Goal: Task Accomplishment & Management: Manage account settings

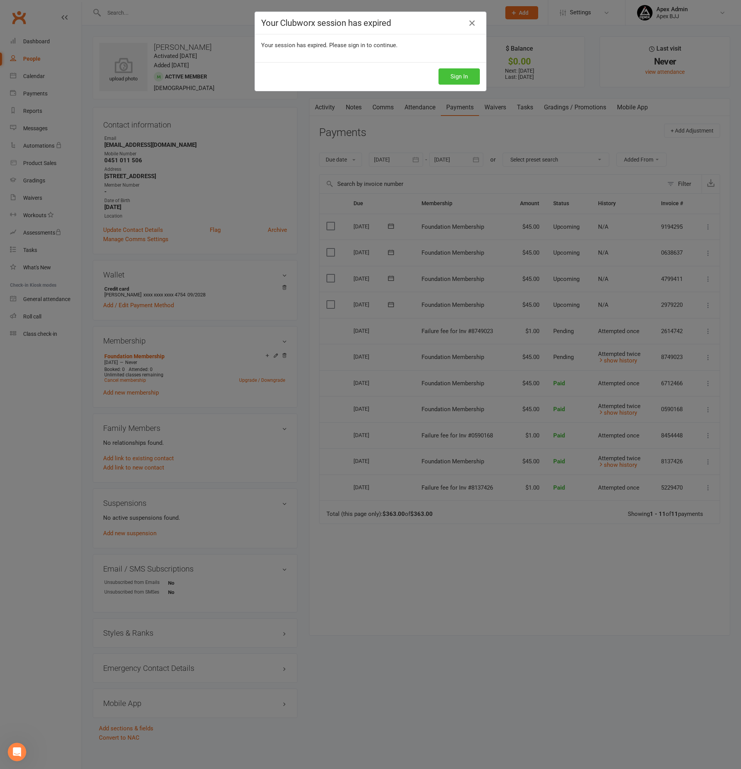
scroll to position [226, 0]
click at [465, 76] on button "Sign In" at bounding box center [459, 76] width 41 height 16
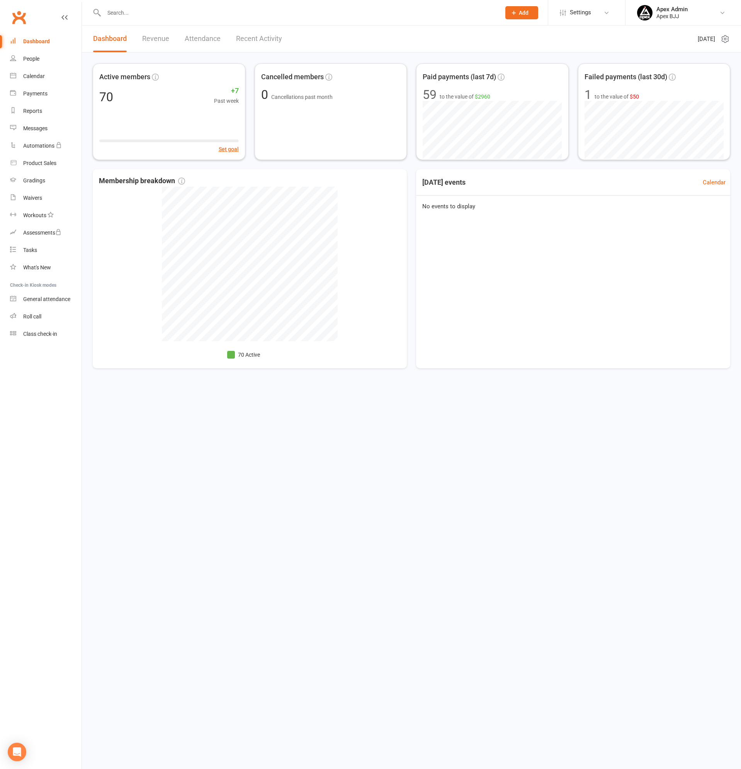
click at [160, 15] on input "text" at bounding box center [299, 12] width 394 height 11
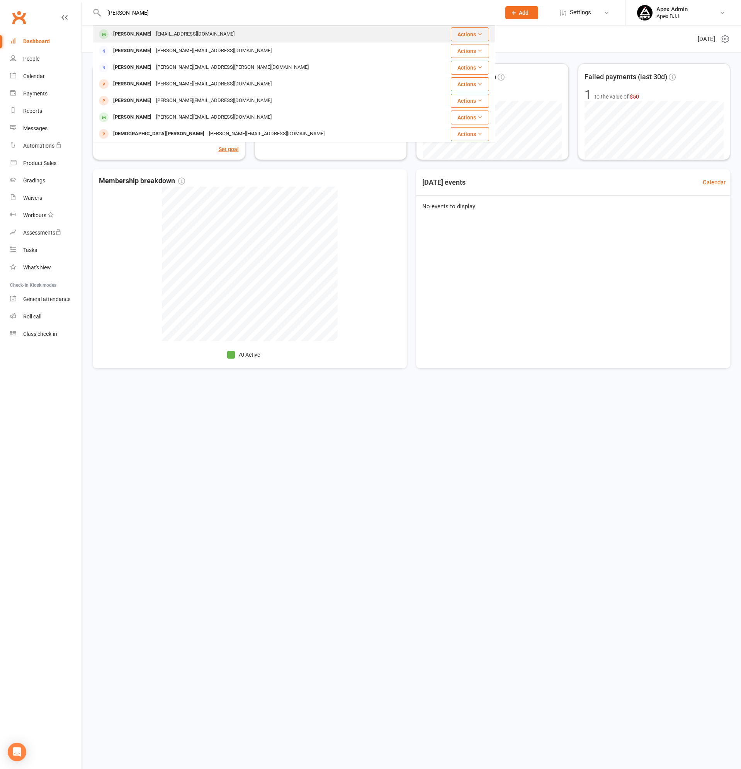
type input "[PERSON_NAME]"
click at [129, 31] on div "[PERSON_NAME]" at bounding box center [132, 34] width 43 height 11
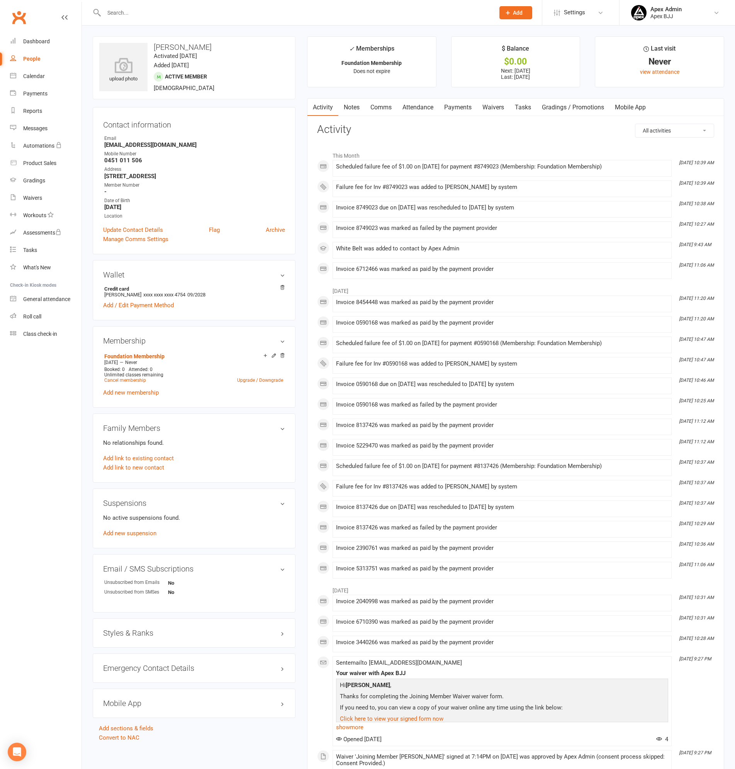
click at [466, 107] on link "Payments" at bounding box center [458, 108] width 38 height 18
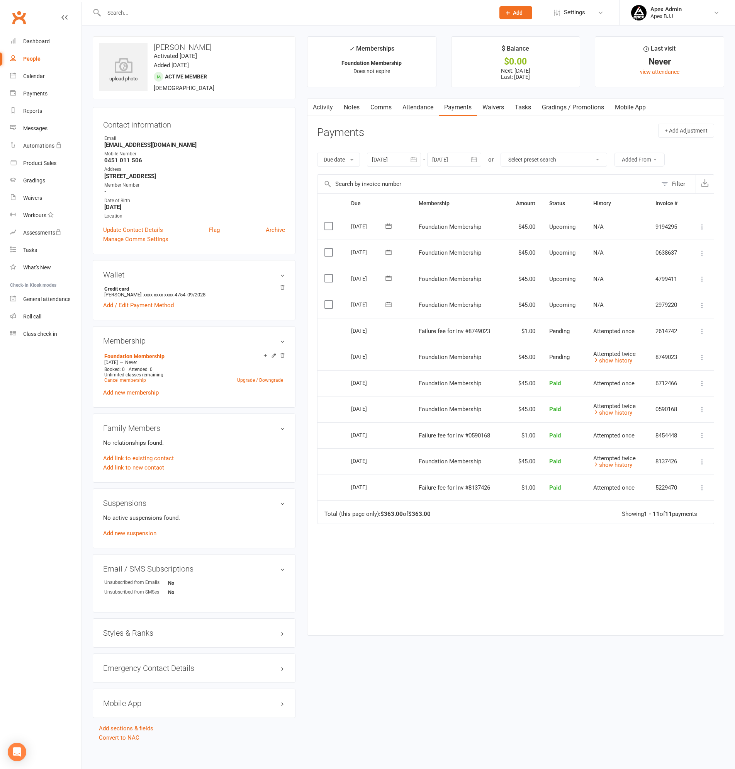
click at [180, 15] on input "text" at bounding box center [296, 12] width 388 height 11
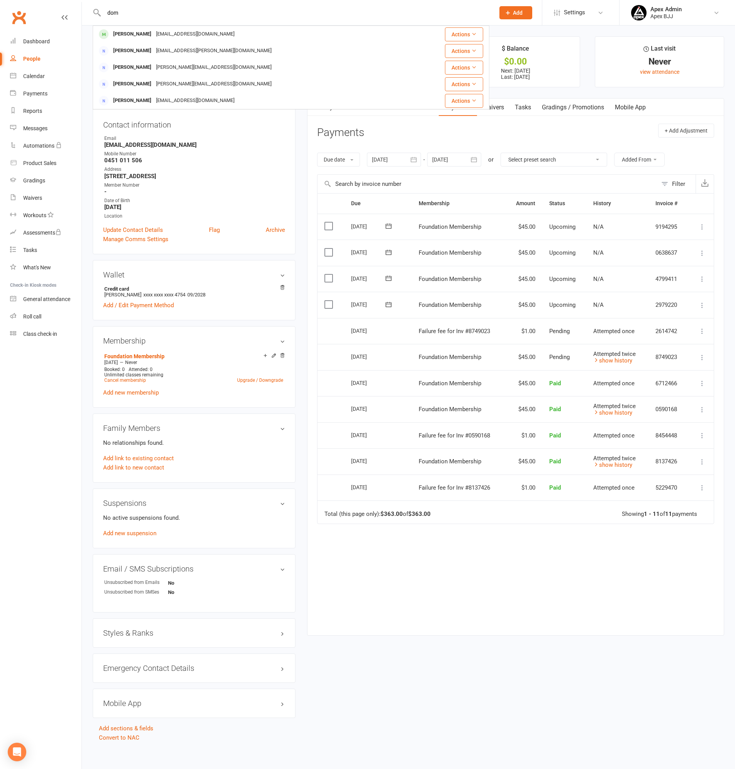
type input "dom"
click at [158, 33] on div "[EMAIL_ADDRESS][DOMAIN_NAME]" at bounding box center [195, 34] width 83 height 11
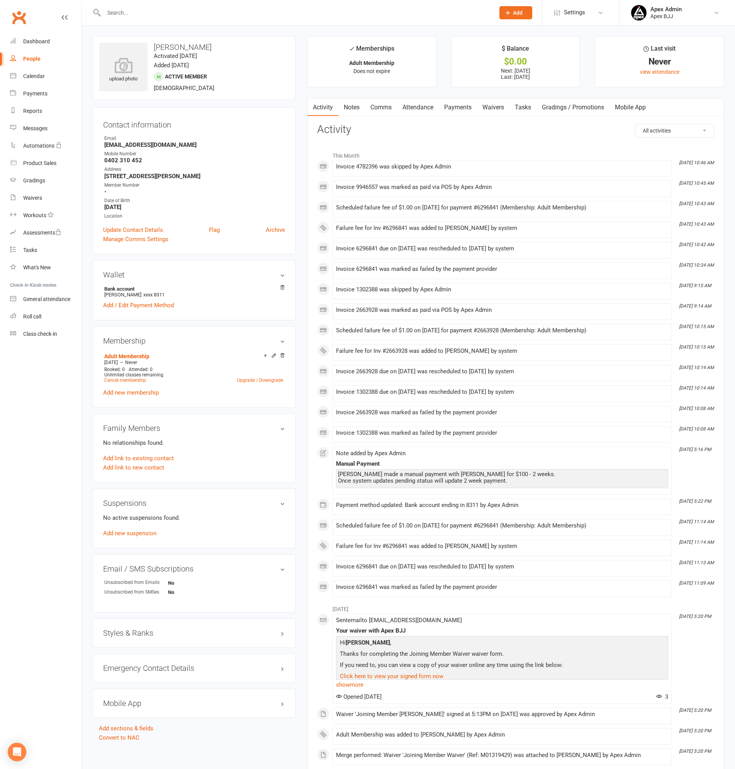
click at [454, 110] on link "Payments" at bounding box center [458, 108] width 38 height 18
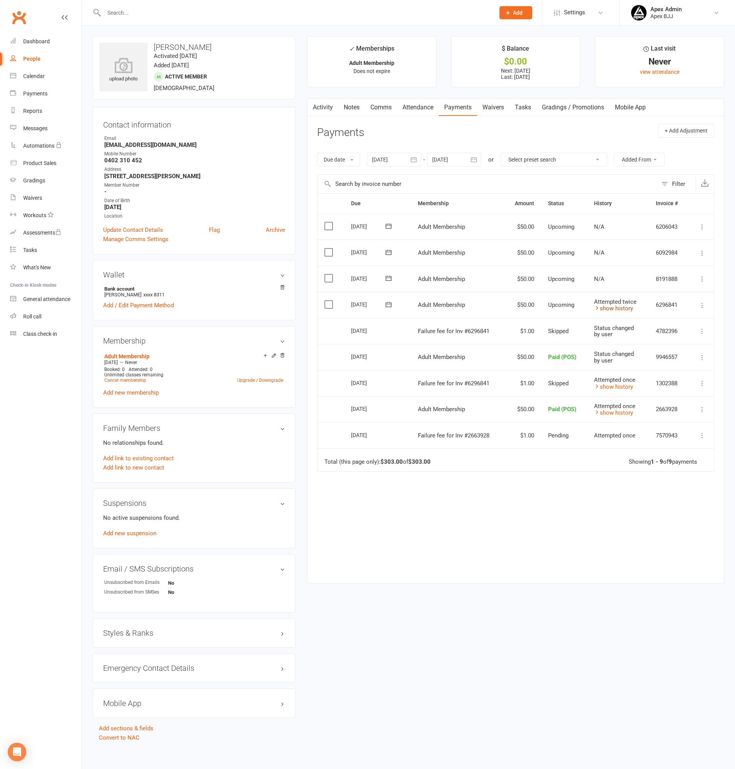
click at [617, 310] on link "show history" at bounding box center [613, 308] width 39 height 7
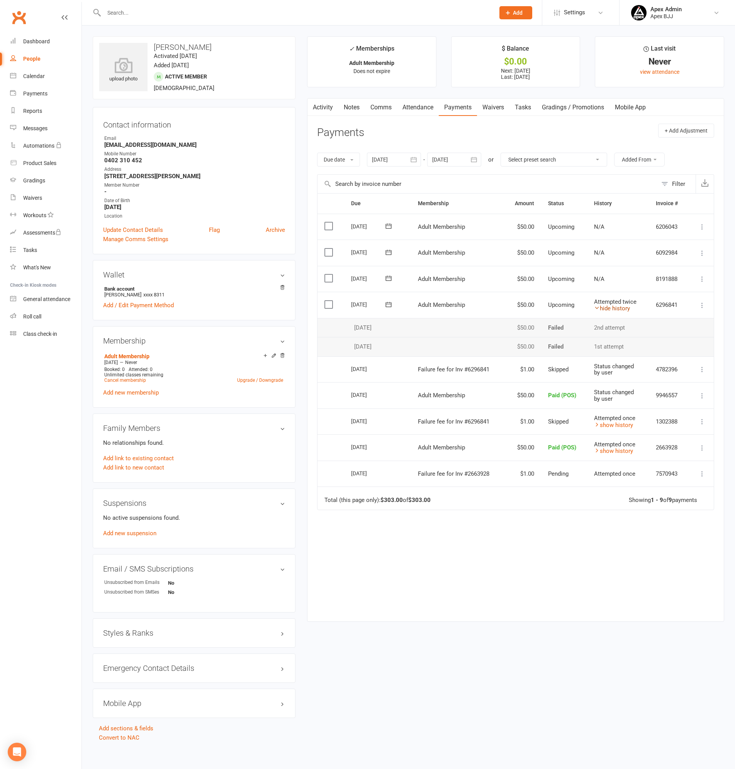
click at [617, 310] on link "hide history" at bounding box center [612, 308] width 36 height 7
